Goal: Task Accomplishment & Management: Manage account settings

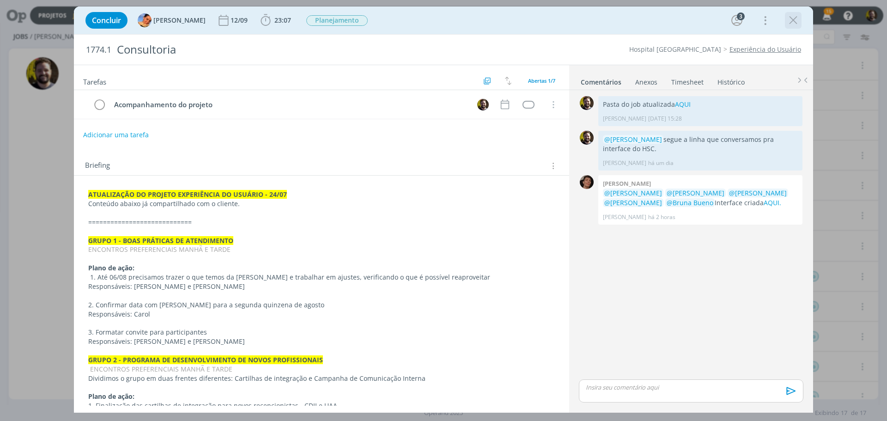
scroll to position [174, 0]
click at [793, 18] on icon "dialog" at bounding box center [793, 20] width 14 height 14
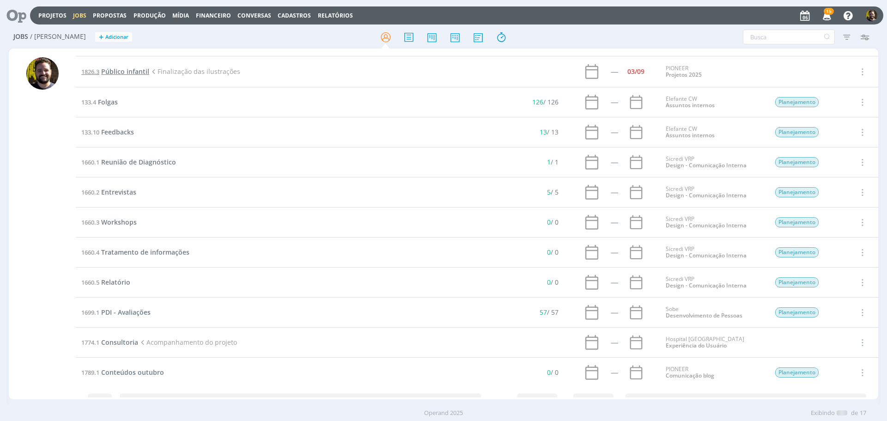
scroll to position [174, 0]
click at [110, 72] on span "Público infantil" at bounding box center [125, 71] width 48 height 9
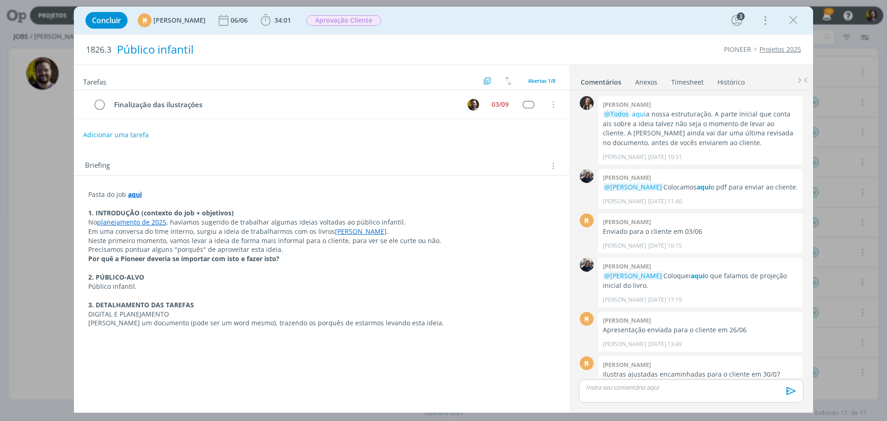
scroll to position [164, 0]
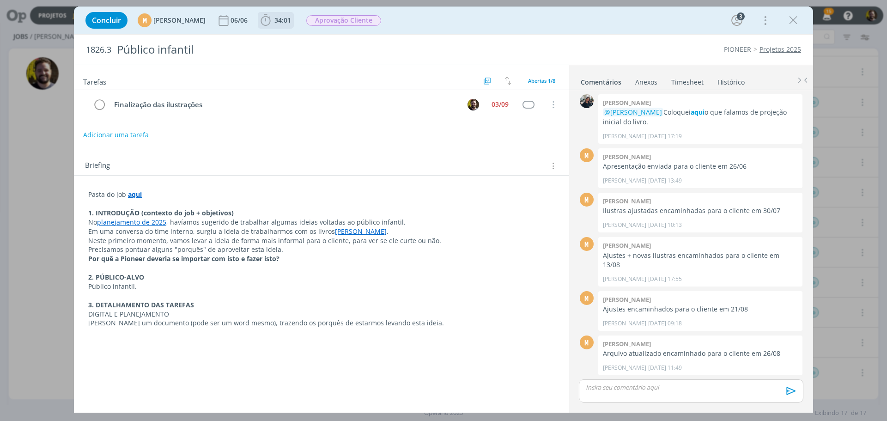
click at [273, 17] on icon "dialog" at bounding box center [266, 20] width 14 height 14
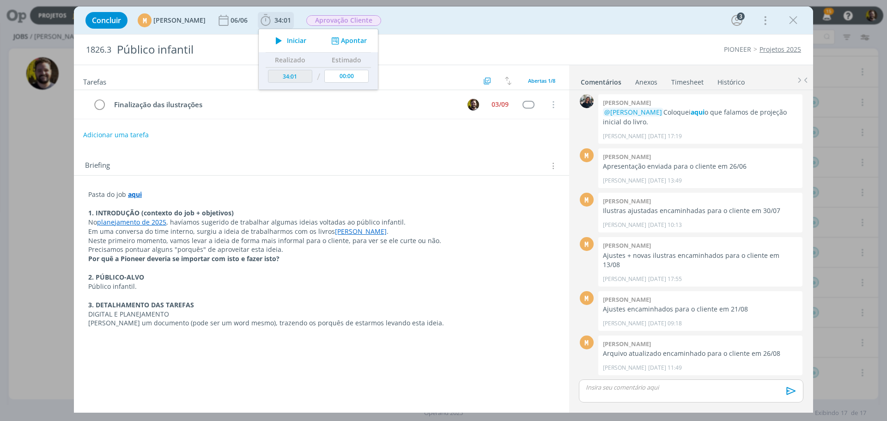
click at [367, 42] on button "Apontar" at bounding box center [348, 41] width 38 height 10
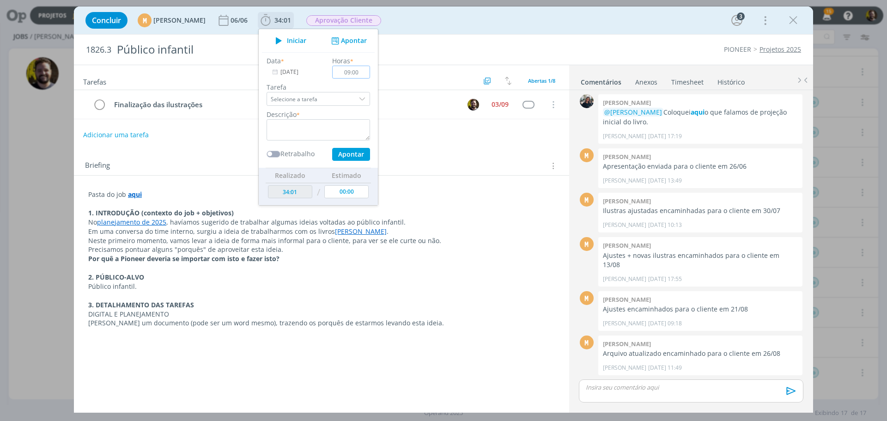
type input "09:00"
click at [370, 96] on div "dialog" at bounding box center [363, 99] width 14 height 14
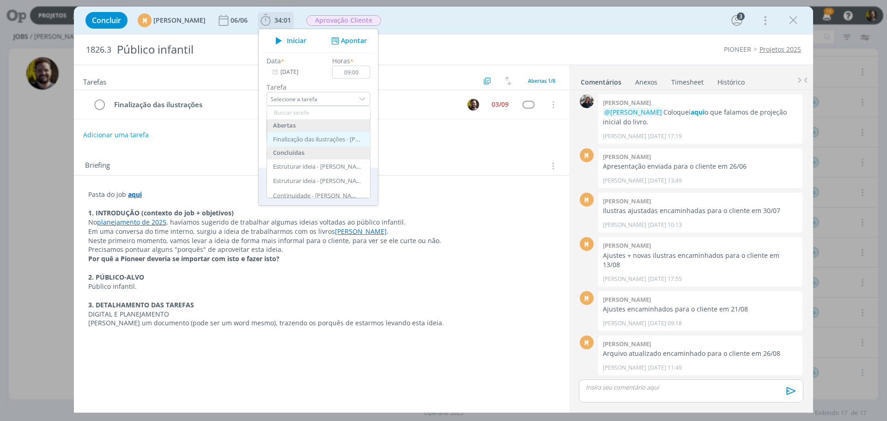
click at [332, 137] on div "Finalização das ilustrações - [PERSON_NAME]" at bounding box center [317, 139] width 88 height 7
type input "Finalização das ilustrações"
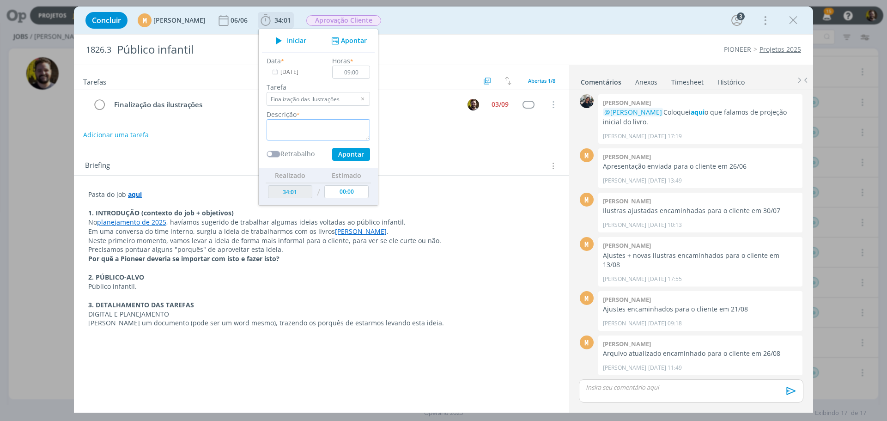
click at [326, 130] on textarea "dialog" at bounding box center [318, 129] width 103 height 21
type textarea "Ajustes, finalizações e arte-final"
click at [370, 154] on button "Apontar" at bounding box center [351, 154] width 38 height 13
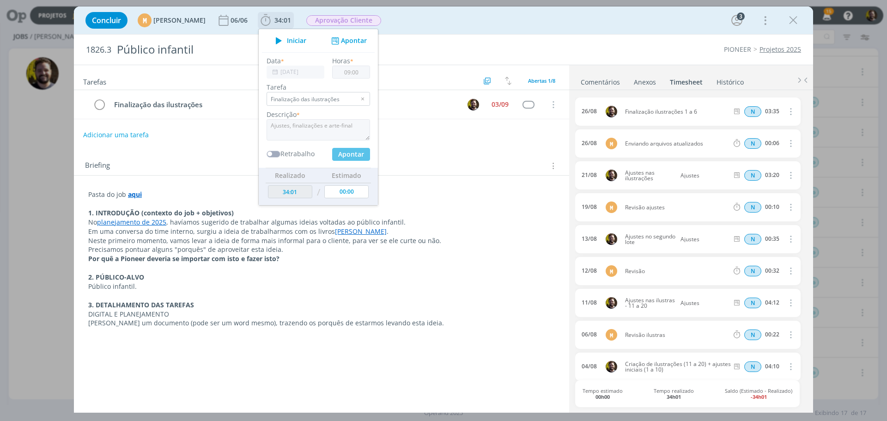
type input "43:01"
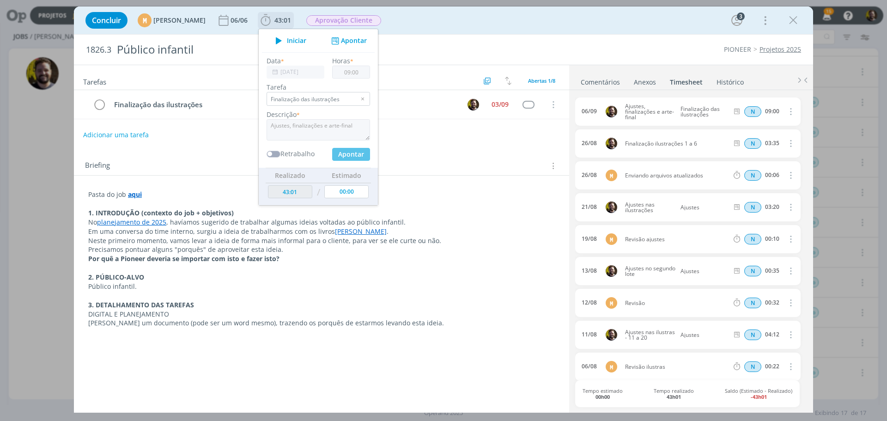
type input "00:00"
click at [597, 84] on link "Comentários" at bounding box center [600, 79] width 40 height 13
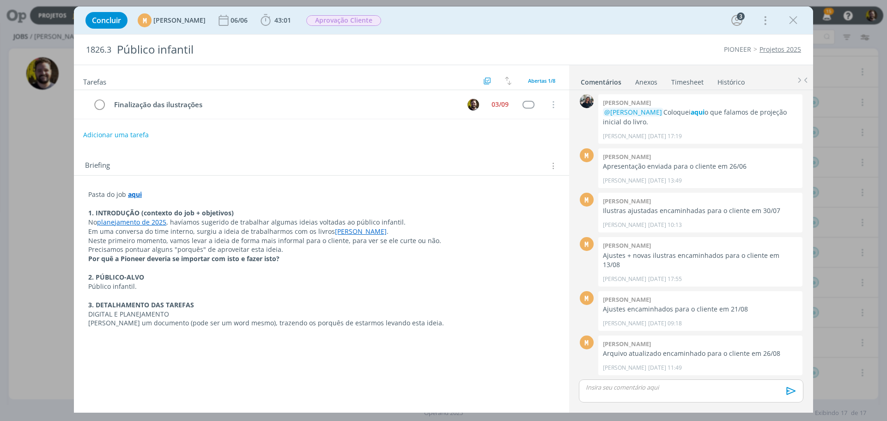
click at [632, 388] on p "dialog" at bounding box center [691, 387] width 210 height 8
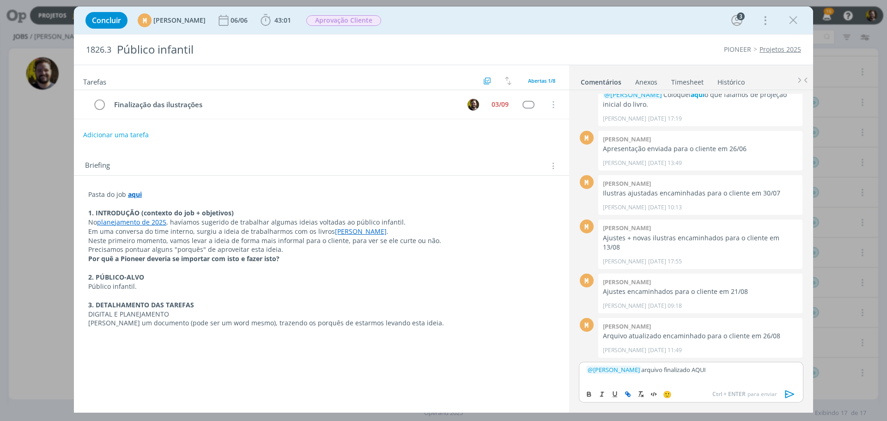
click at [624, 393] on icon "dialog" at bounding box center [627, 393] width 7 height 7
paste input "[URL][DOMAIN_NAME]"
drag, startPoint x: 765, startPoint y: 353, endPoint x: 761, endPoint y: 366, distance: 14.0
click at [766, 353] on link "dialog" at bounding box center [763, 352] width 24 height 8
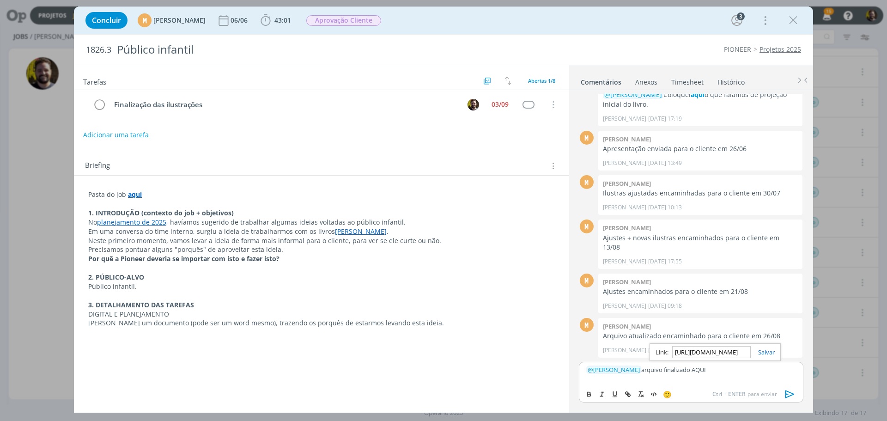
scroll to position [0, 0]
click at [756, 373] on p "﻿ @ [PERSON_NAME] ﻿ arquivo finalizado AQUI" at bounding box center [691, 369] width 210 height 8
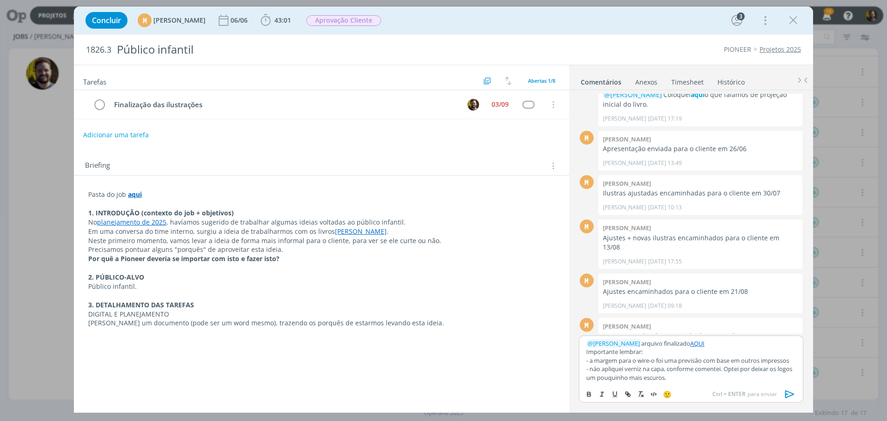
scroll to position [8, 0]
click at [628, 395] on line "dialog" at bounding box center [628, 394] width 2 height 2
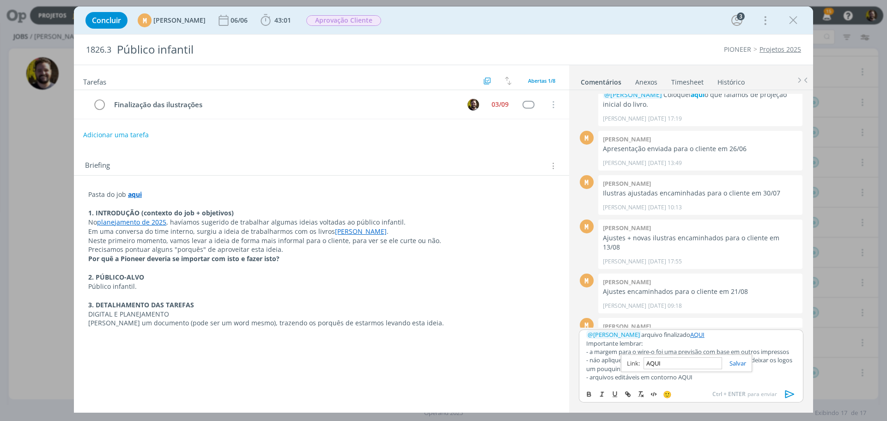
paste input "[URL][DOMAIN_NAME]"
type input "[URL][DOMAIN_NAME]"
click at [737, 360] on link "dialog" at bounding box center [734, 363] width 24 height 8
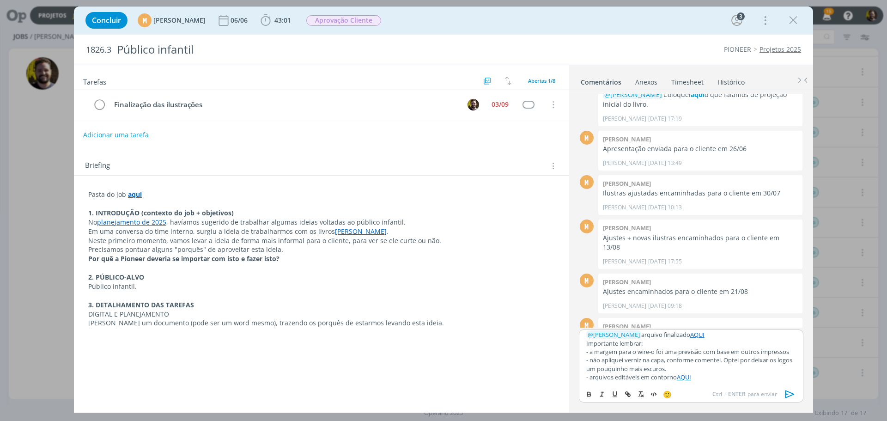
click at [702, 379] on p "- arquivos editáveis em contorno AQUI" at bounding box center [691, 377] width 210 height 8
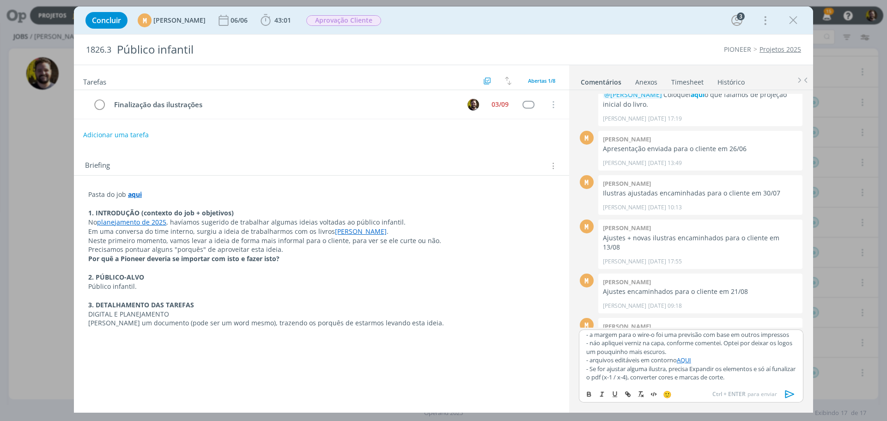
click at [790, 393] on icon "dialog" at bounding box center [790, 394] width 14 height 14
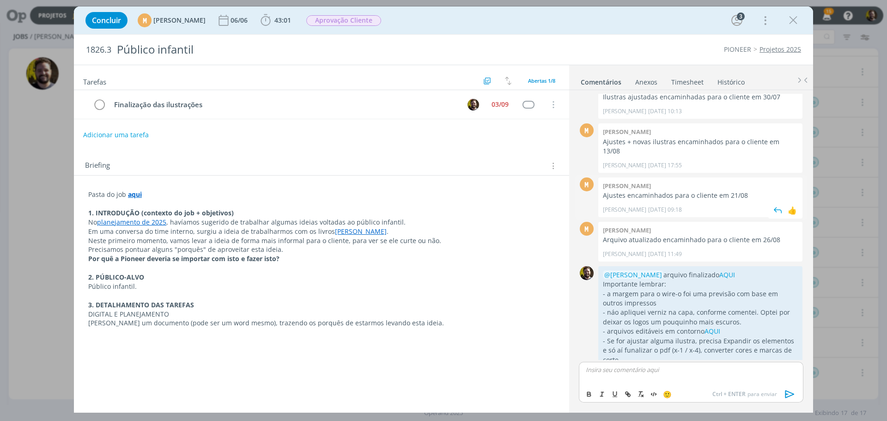
scroll to position [301, 0]
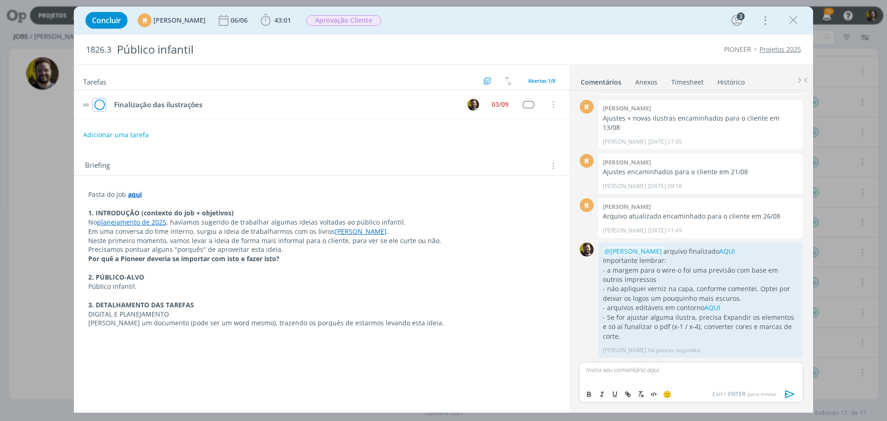
click at [99, 101] on icon "dialog" at bounding box center [99, 105] width 13 height 14
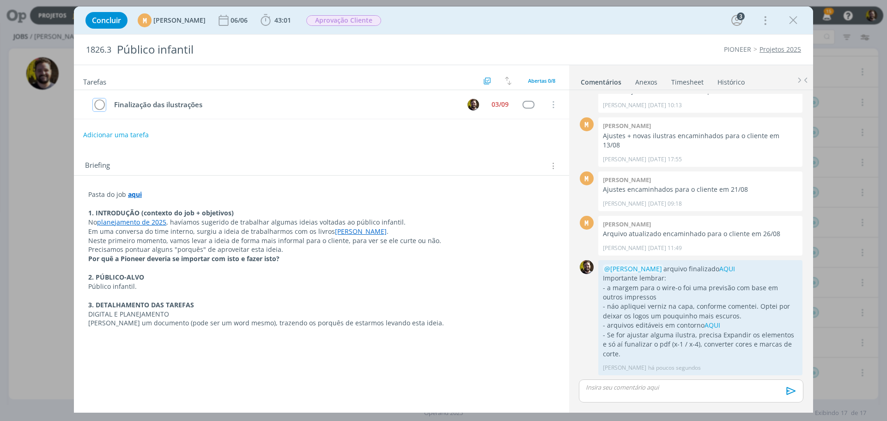
scroll to position [283, 0]
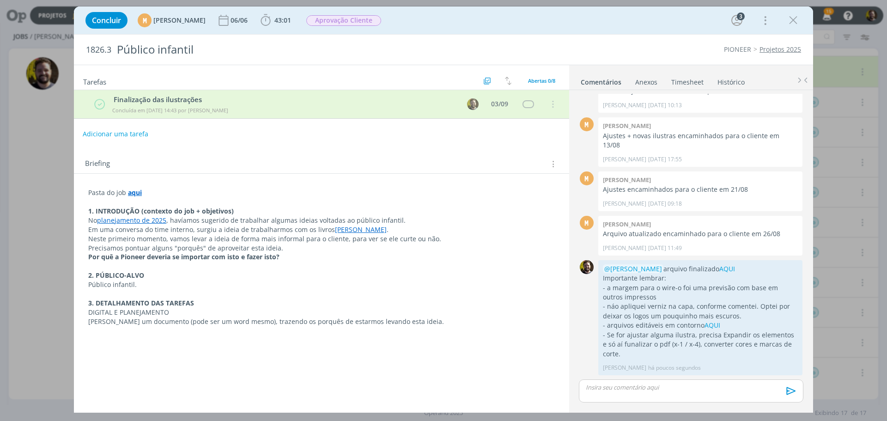
click at [105, 134] on button "Adicionar uma tarefa" at bounding box center [116, 134] width 66 height 16
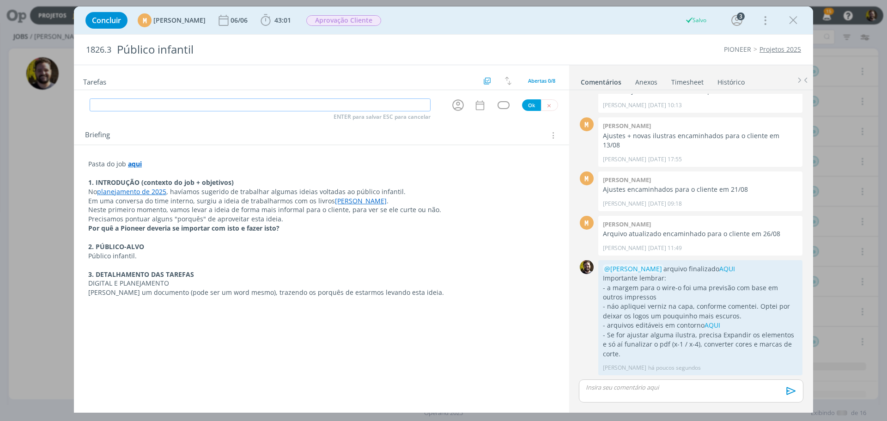
scroll to position [143, 0]
click at [456, 106] on icon "dialog" at bounding box center [458, 105] width 14 height 14
type input "Enviar para Gift"
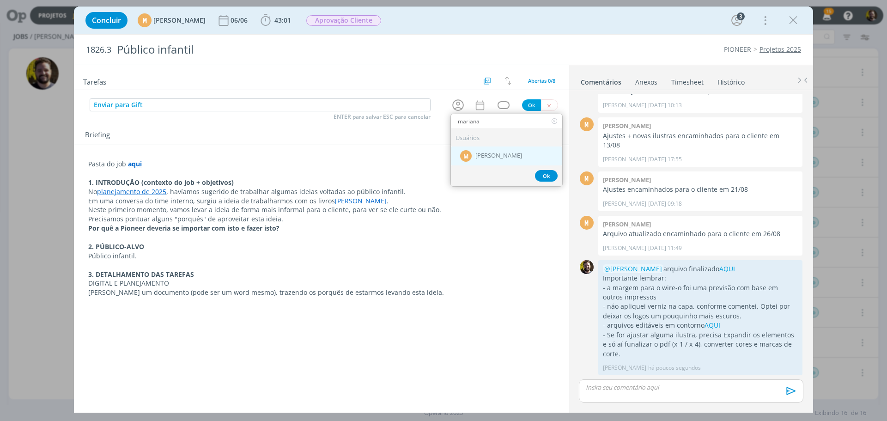
type input "mariana"
click at [504, 154] on span "[PERSON_NAME]" at bounding box center [498, 155] width 47 height 7
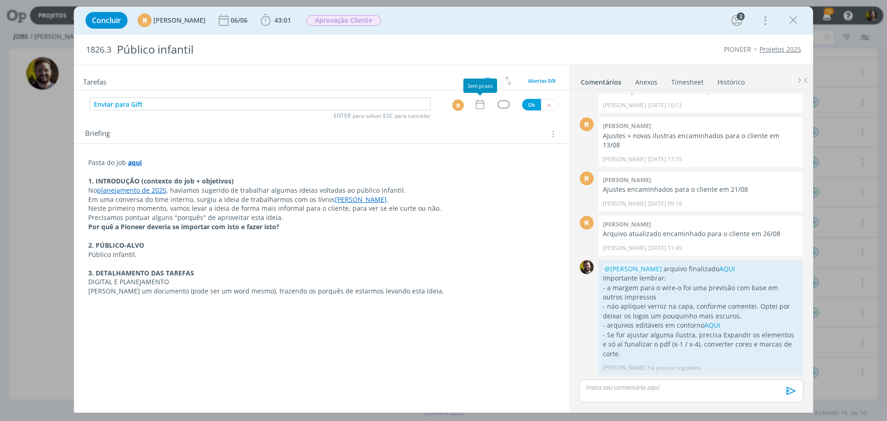
click at [480, 107] on icon "dialog" at bounding box center [480, 104] width 12 height 12
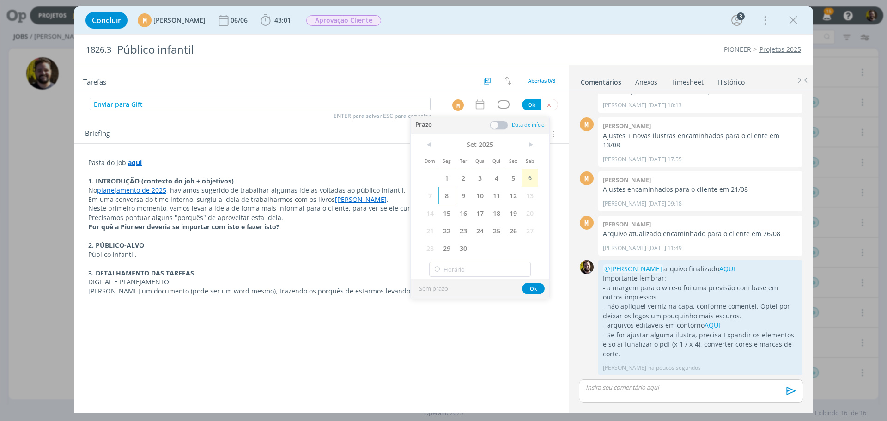
click at [445, 197] on span "8" at bounding box center [446, 196] width 17 height 18
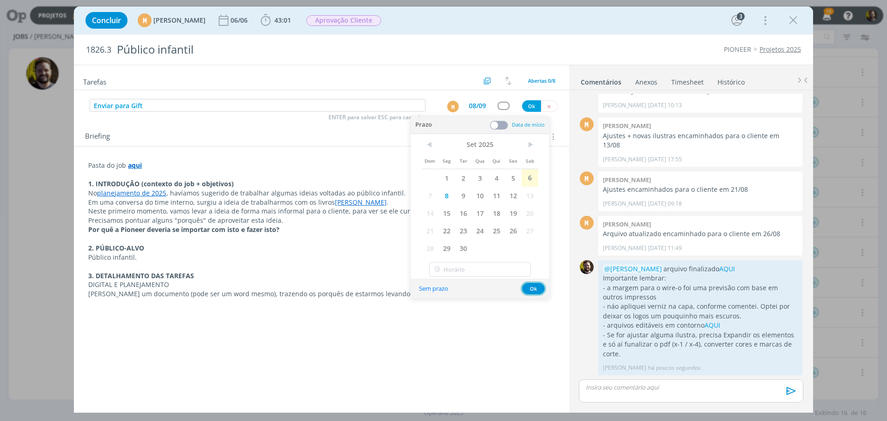
click at [531, 288] on button "Ok" at bounding box center [533, 289] width 23 height 12
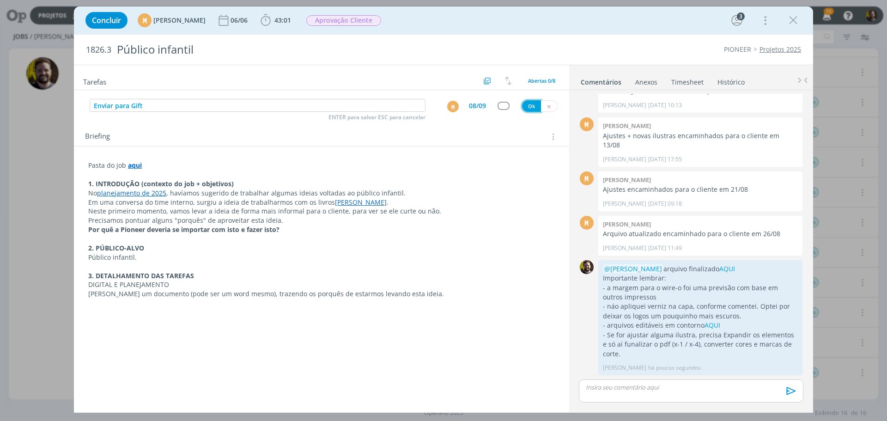
click at [528, 105] on button "Ok" at bounding box center [531, 106] width 19 height 12
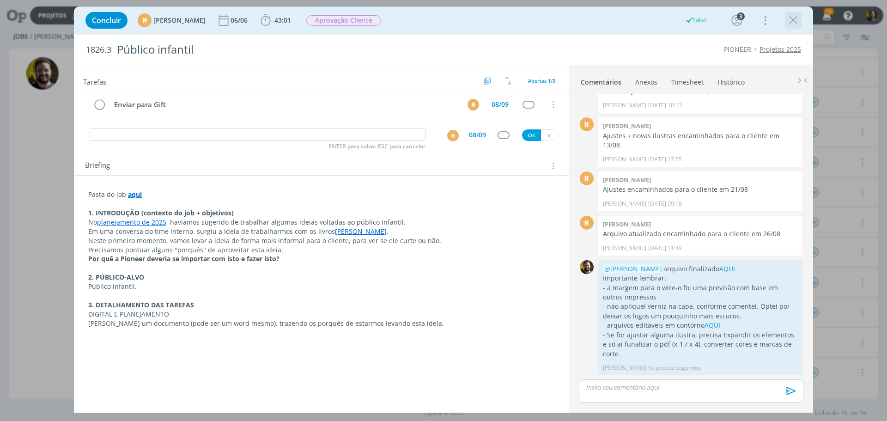
click at [790, 24] on icon "dialog" at bounding box center [793, 20] width 14 height 14
